Goal: Task Accomplishment & Management: Manage account settings

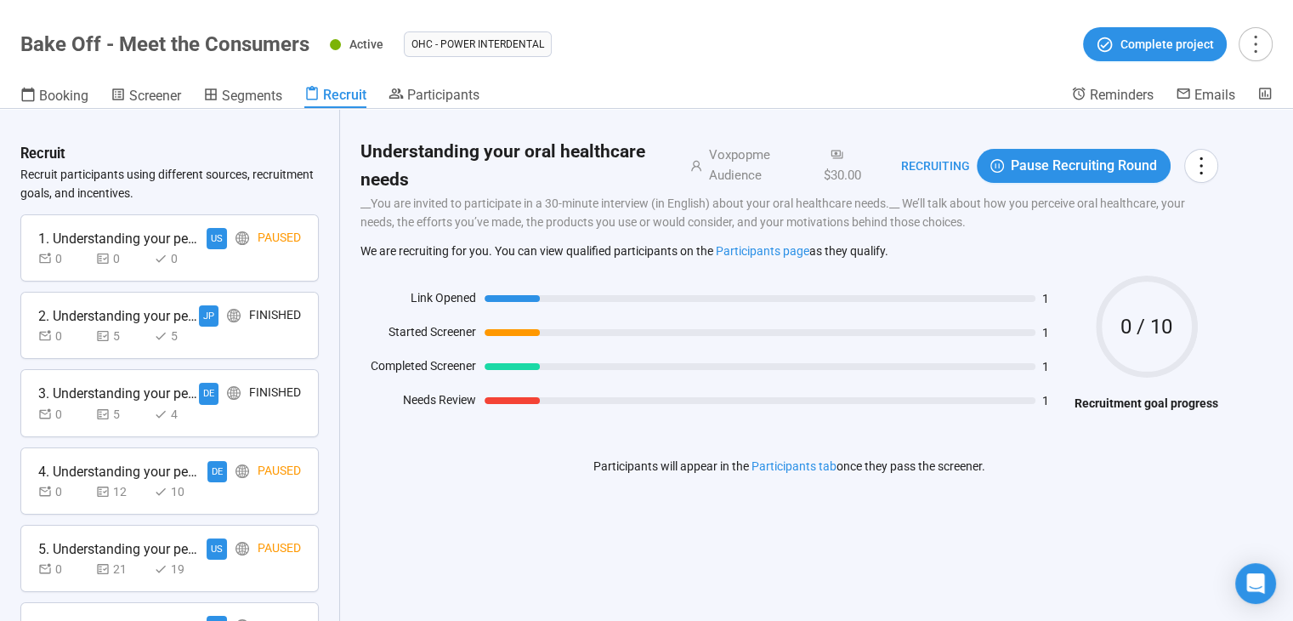
scroll to position [664, 0]
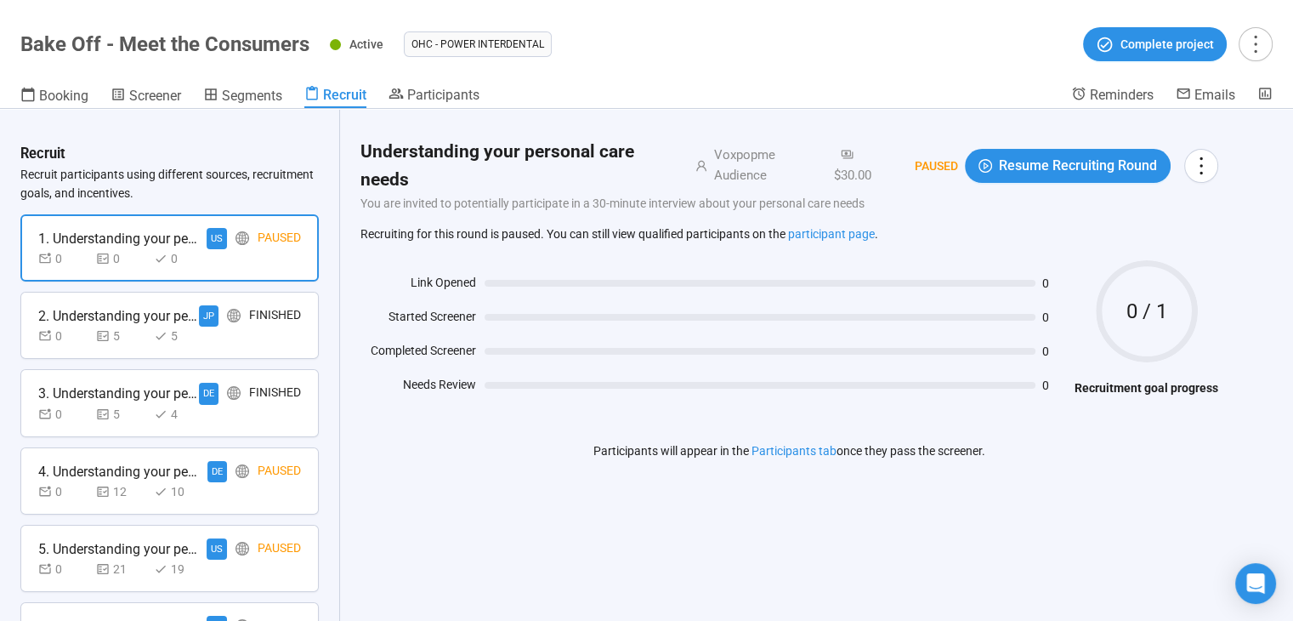
scroll to position [664, 0]
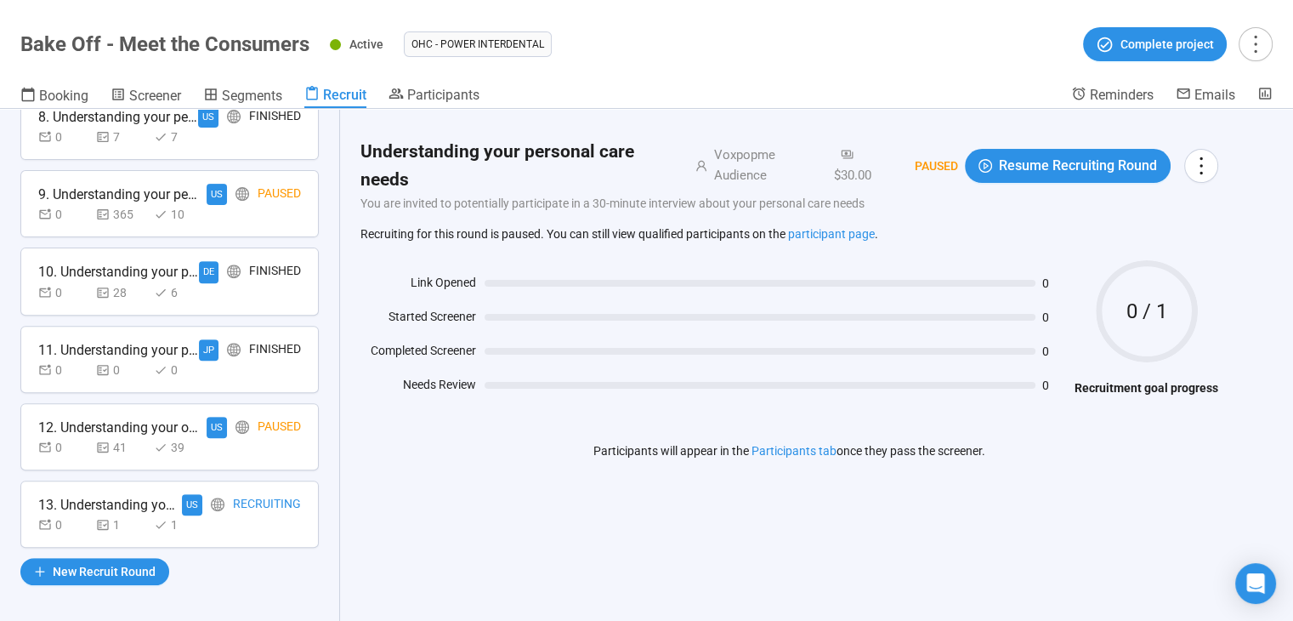
click at [239, 508] on div "Recruiting" at bounding box center [267, 504] width 68 height 21
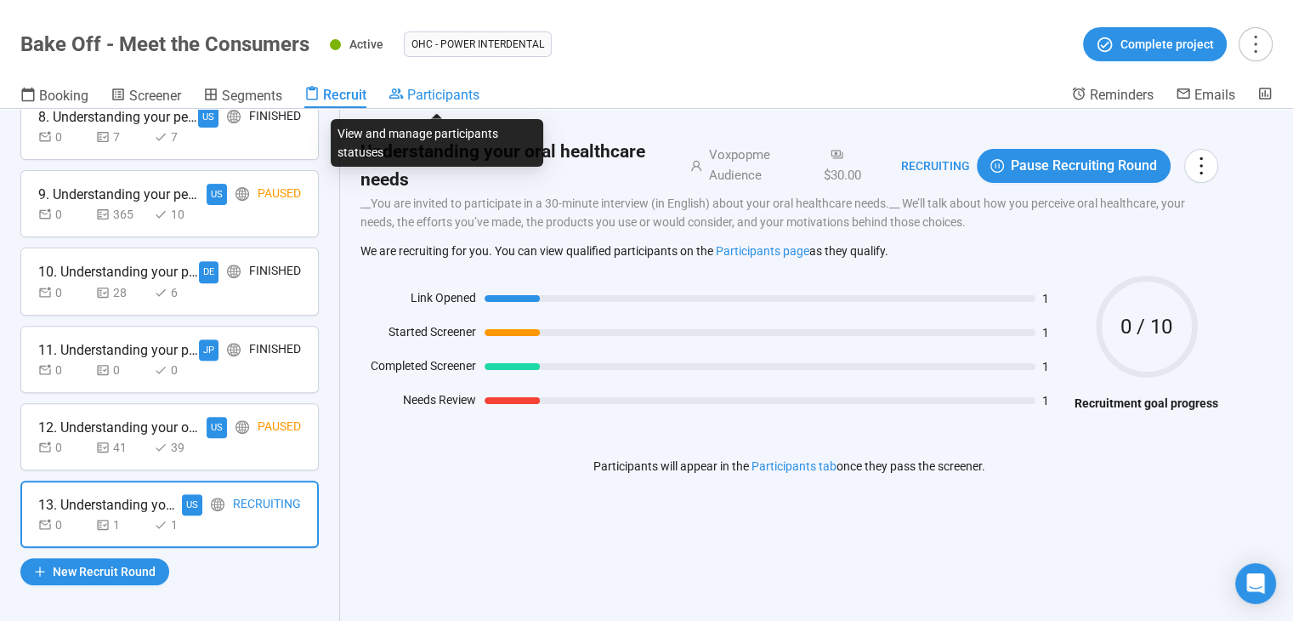
click at [457, 103] on link "Participants" at bounding box center [434, 96] width 91 height 20
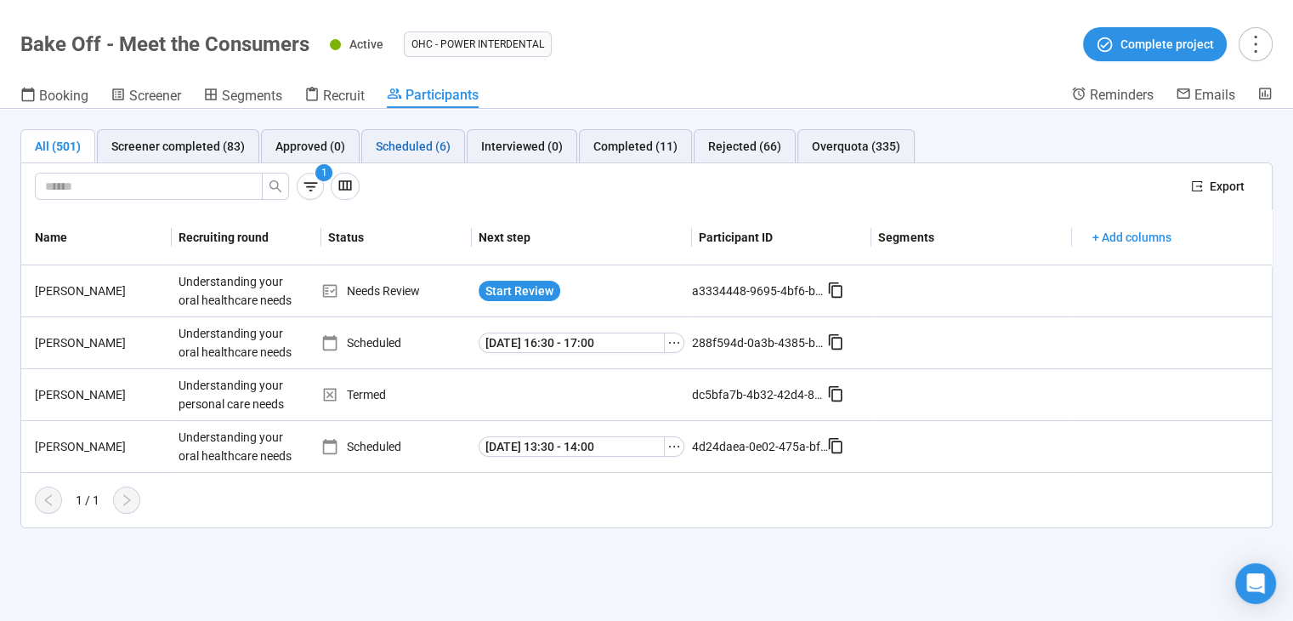
click at [396, 152] on div "Scheduled (6)" at bounding box center [413, 146] width 75 height 19
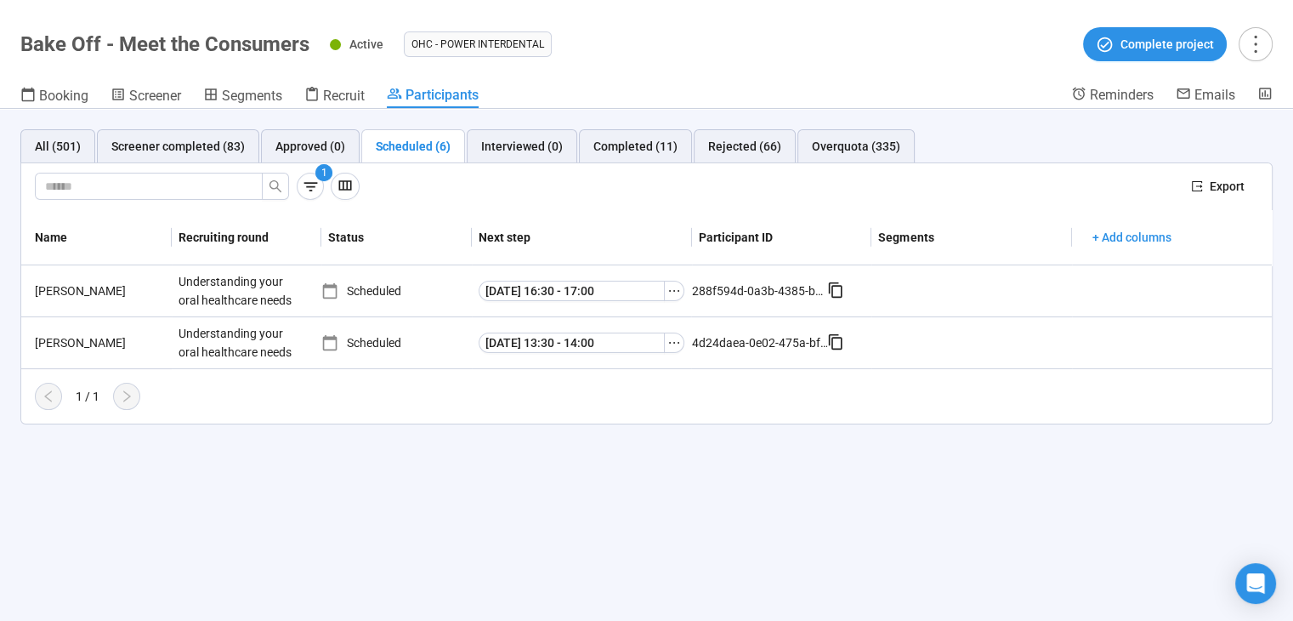
click at [111, 508] on div "All (501) Screener completed (83) Approved (0) Scheduled (6) Interviewed (0) Co…" at bounding box center [646, 365] width 1293 height 512
click at [525, 137] on div "Interviewed (0)" at bounding box center [522, 146] width 82 height 19
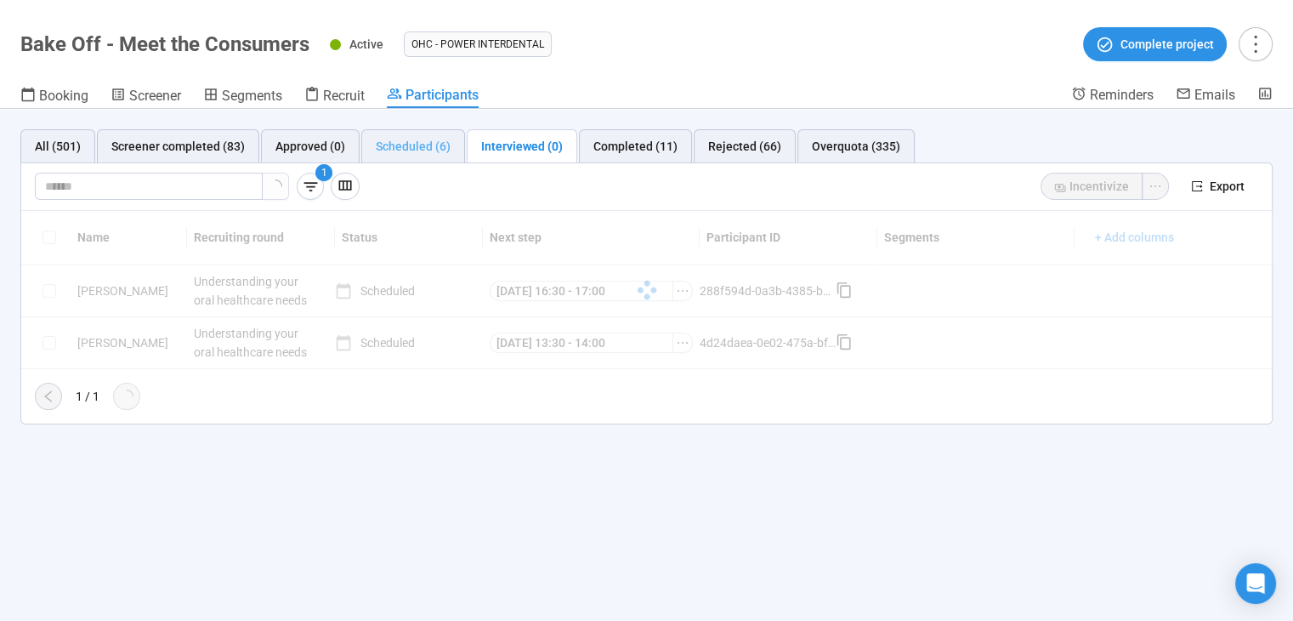
click at [425, 156] on div "Scheduled (6)" at bounding box center [413, 146] width 104 height 34
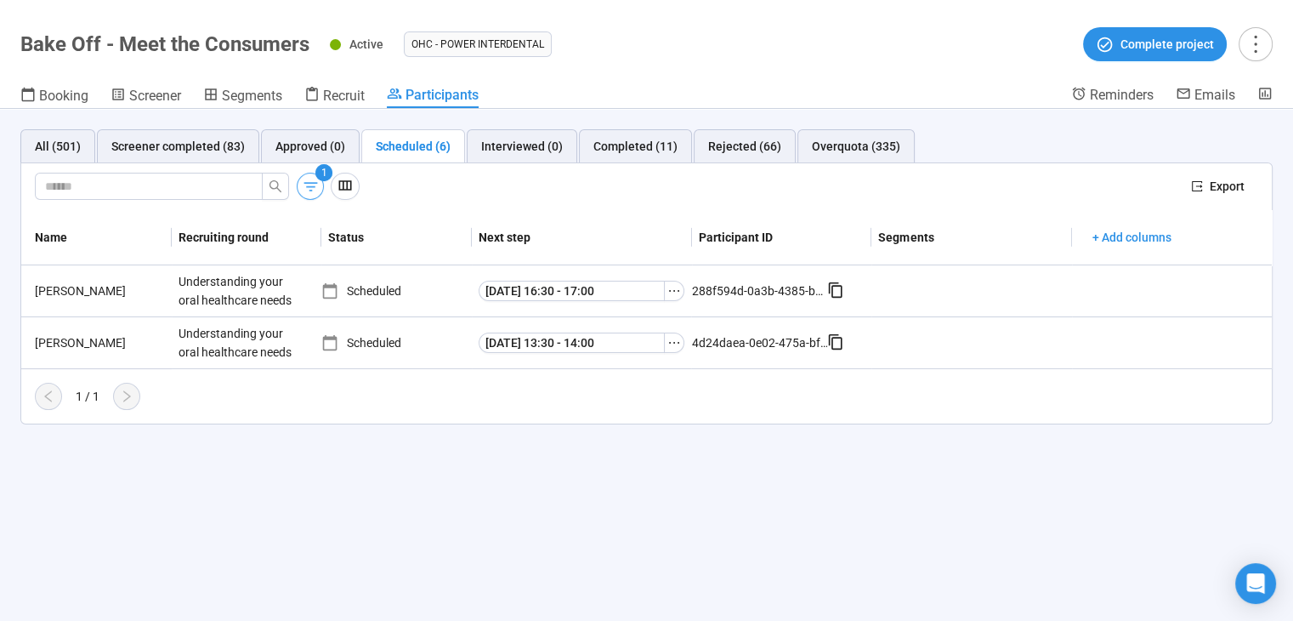
click at [322, 189] on button "button" at bounding box center [310, 186] width 27 height 27
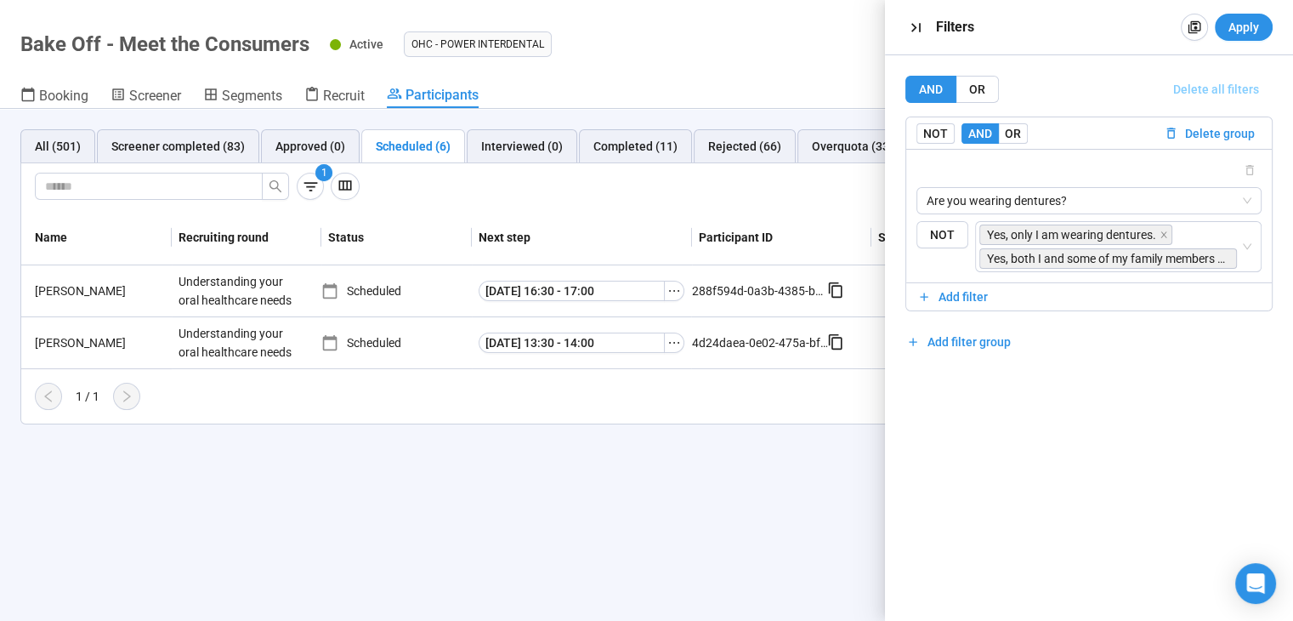
click at [1231, 82] on span "Delete all filters" at bounding box center [1216, 89] width 86 height 19
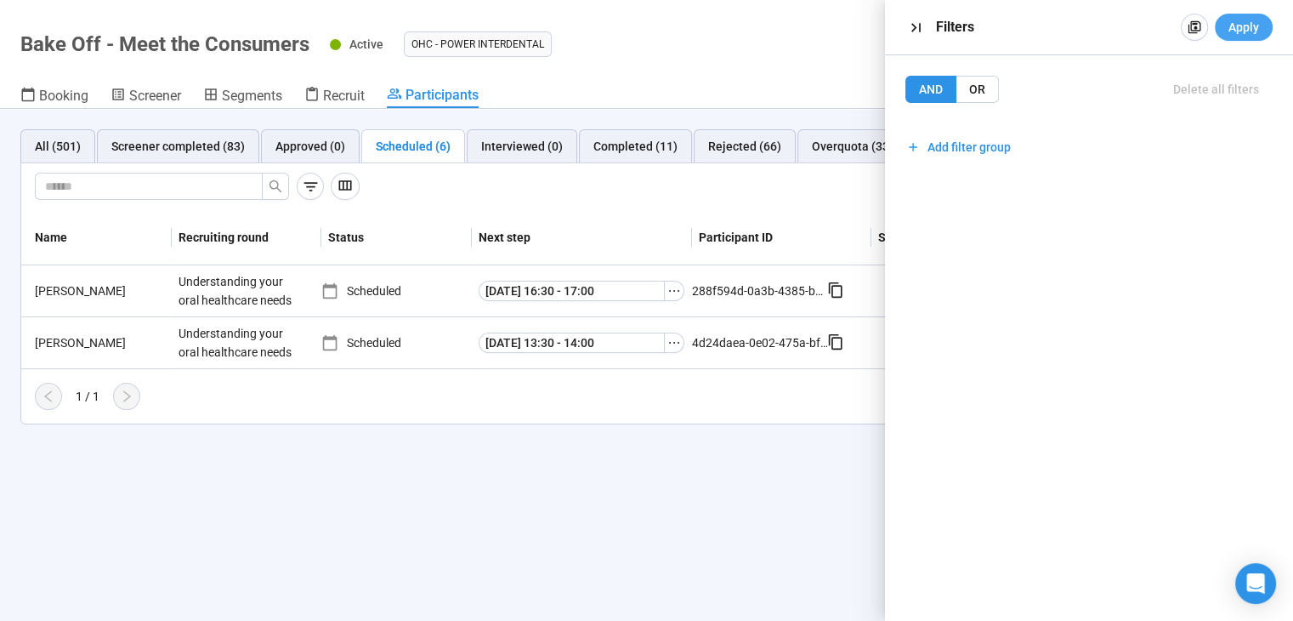
click at [1254, 34] on span "Apply" at bounding box center [1244, 27] width 31 height 19
click at [1250, 35] on span "Apply" at bounding box center [1244, 27] width 31 height 19
click at [663, 519] on div "All (501) Screener completed (83) Approved (0) Scheduled (6) Interviewed (0) Co…" at bounding box center [646, 365] width 1293 height 512
click at [921, 33] on icon "button" at bounding box center [916, 28] width 18 height 18
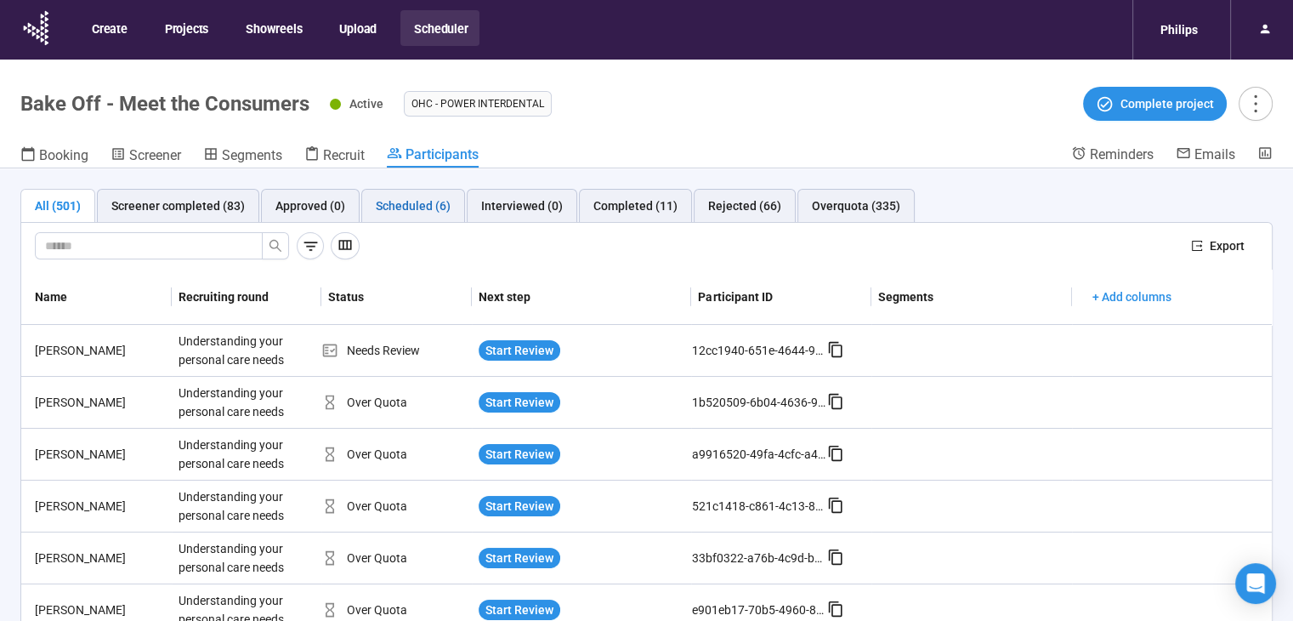
click at [412, 207] on div "Scheduled (6)" at bounding box center [413, 205] width 75 height 19
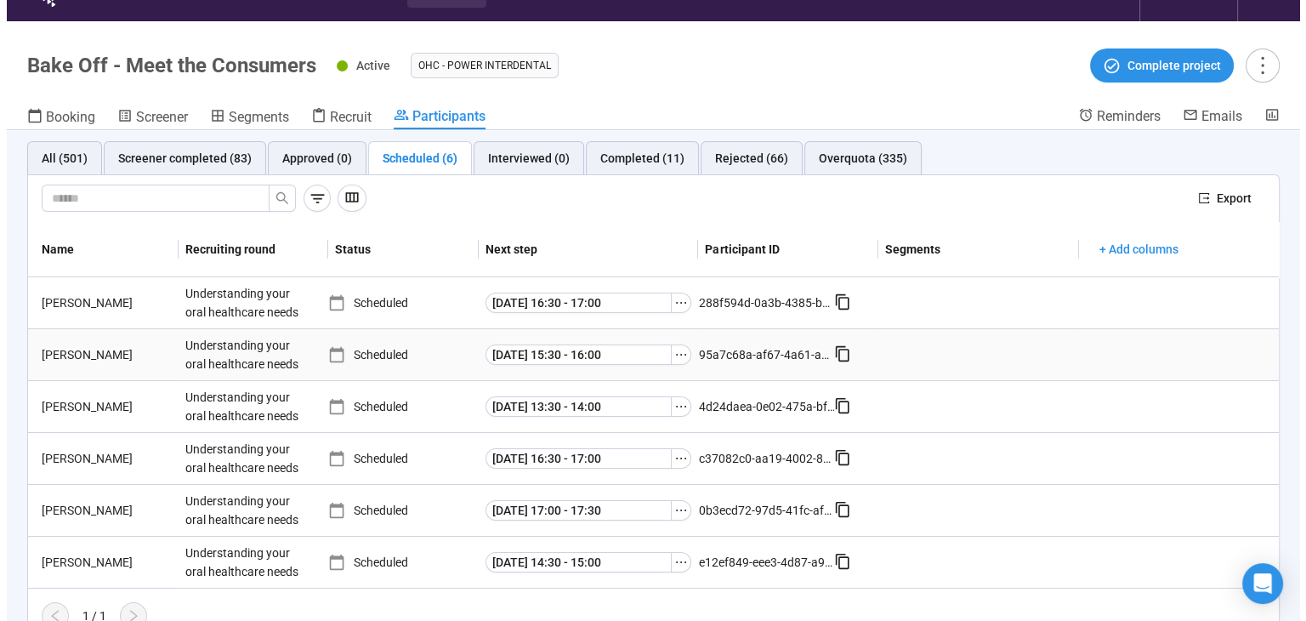
scroll to position [60, 0]
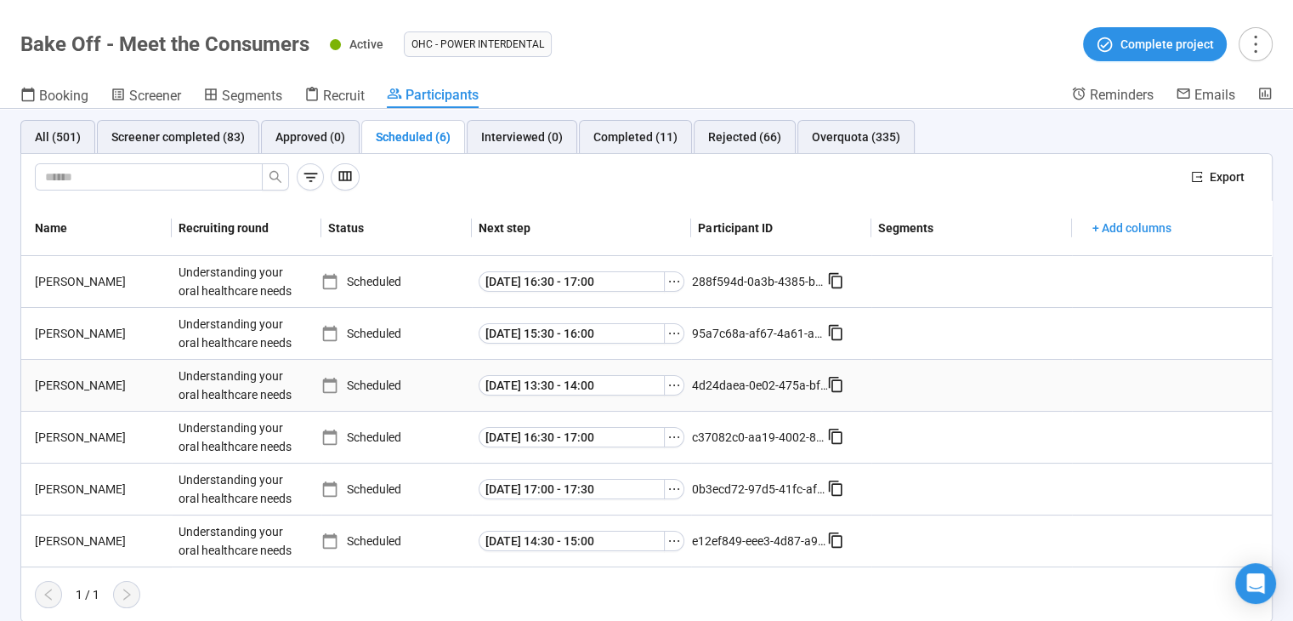
click at [38, 389] on div "[PERSON_NAME]" at bounding box center [100, 385] width 144 height 19
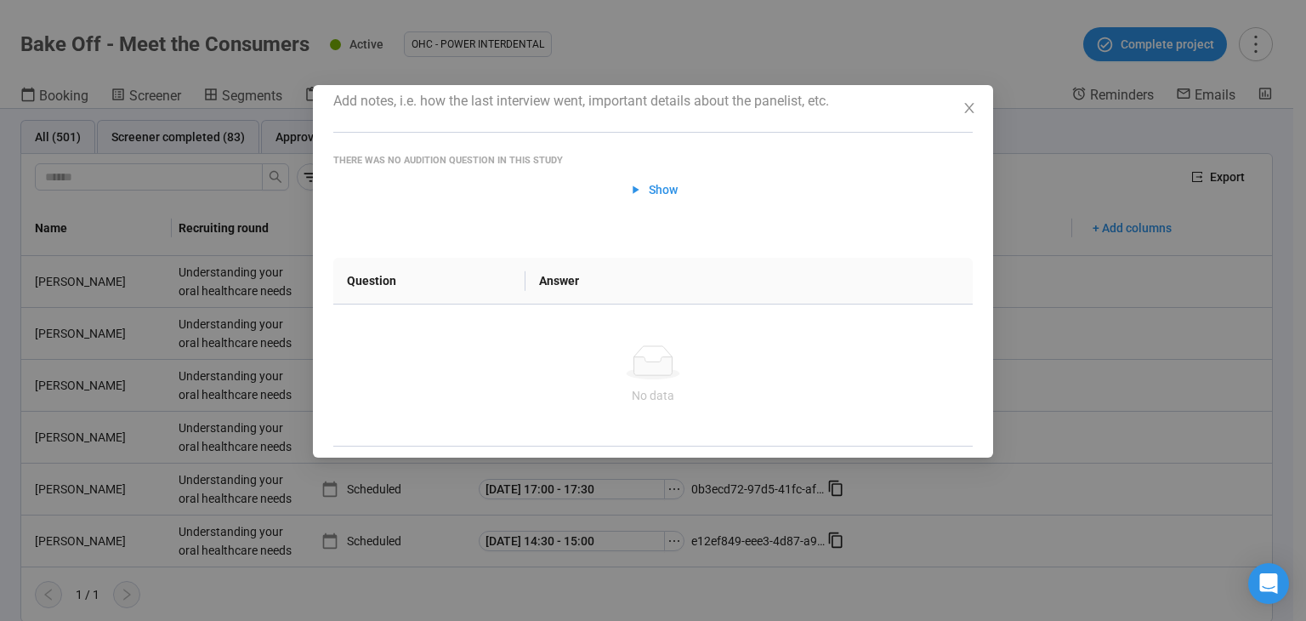
scroll to position [111, 0]
click at [628, 188] on icon "button" at bounding box center [635, 184] width 14 height 14
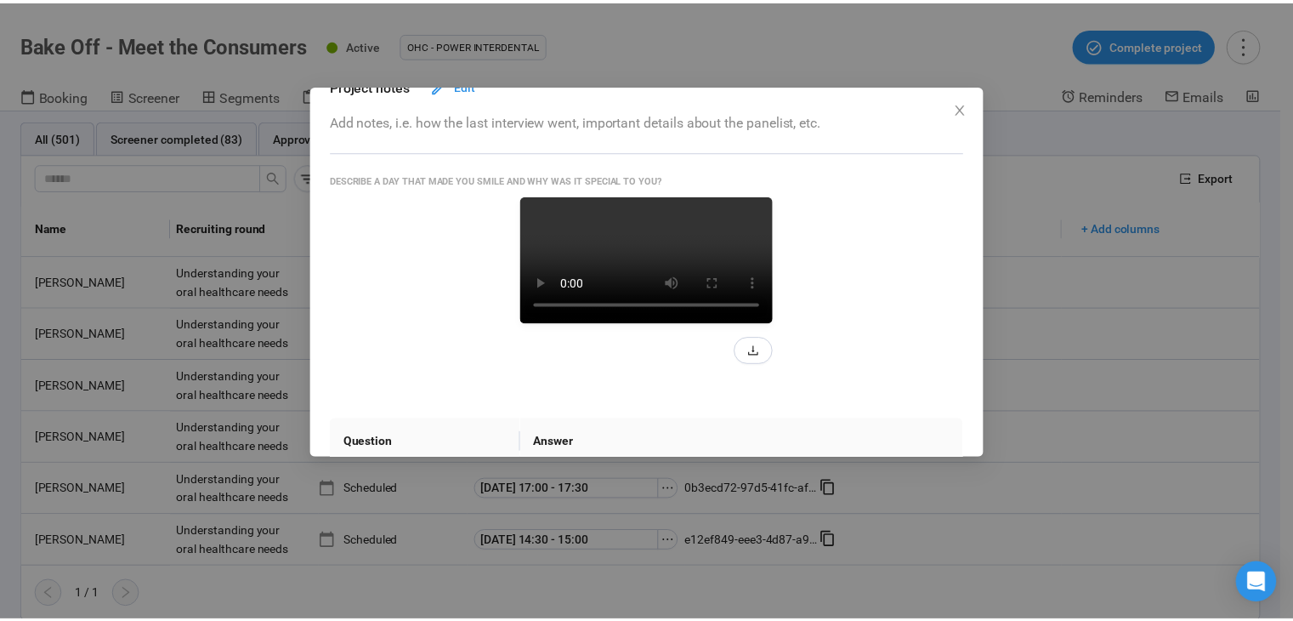
scroll to position [170, 0]
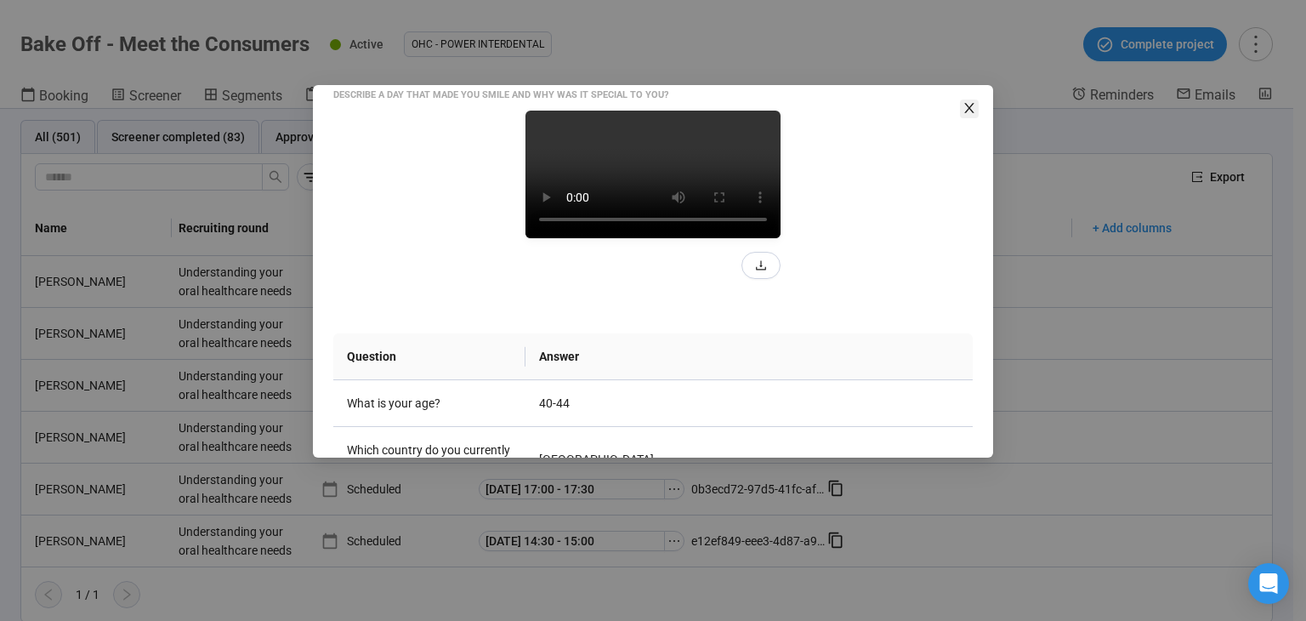
click at [972, 103] on icon "close" at bounding box center [969, 108] width 14 height 14
